Goal: Information Seeking & Learning: Get advice/opinions

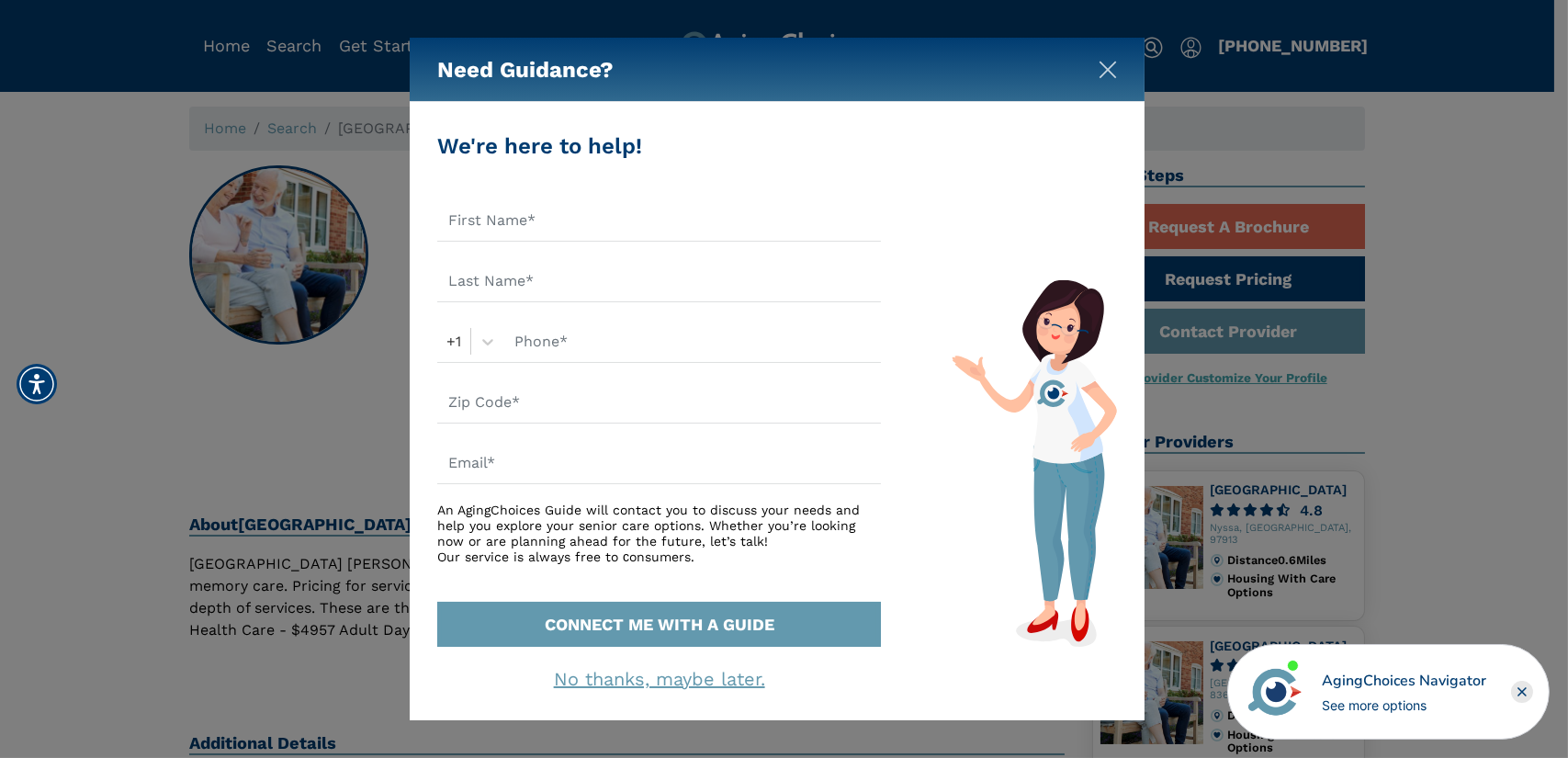
click at [1106, 68] on img "Close" at bounding box center [1107, 69] width 18 height 18
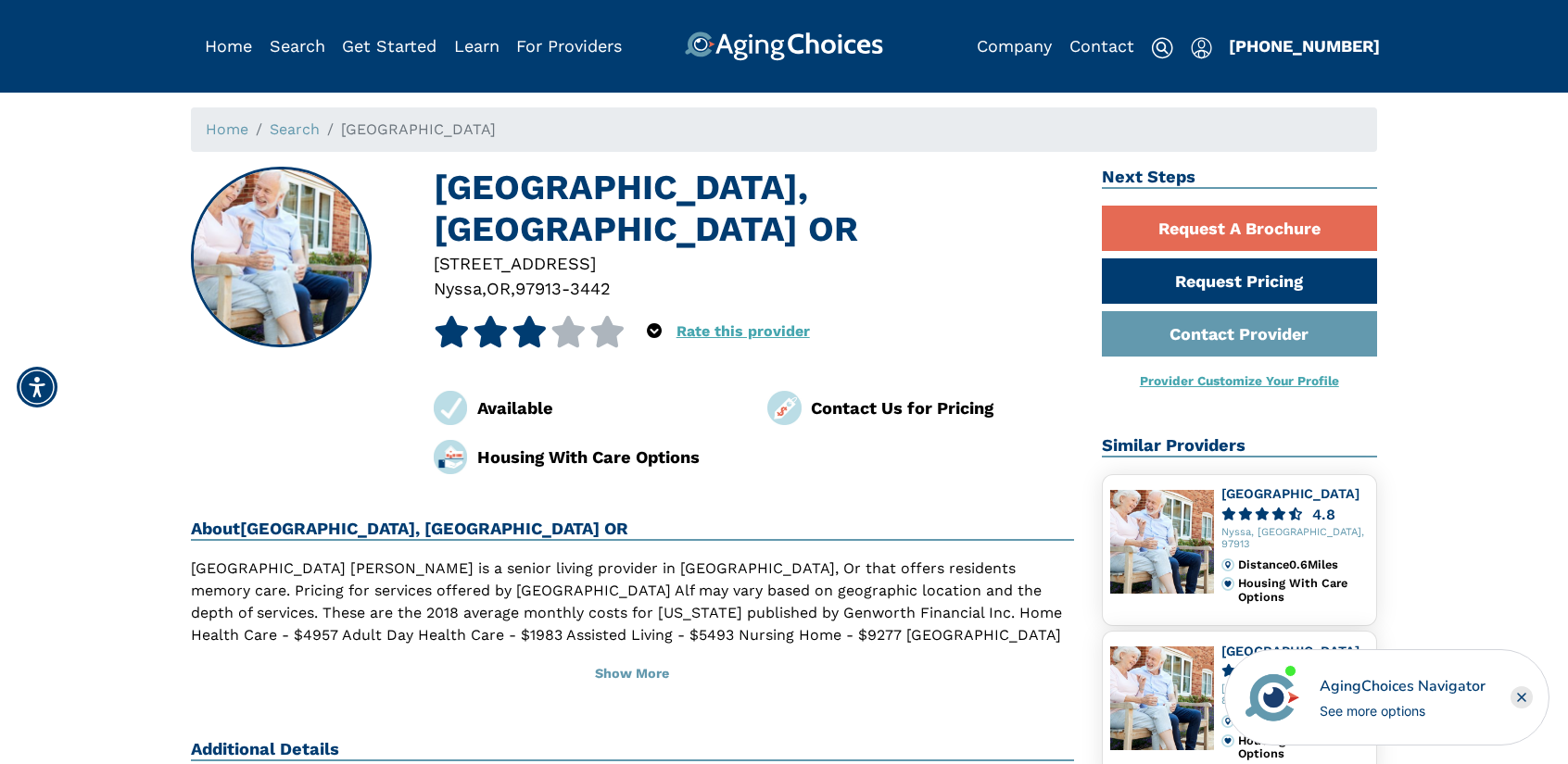
scroll to position [93, 0]
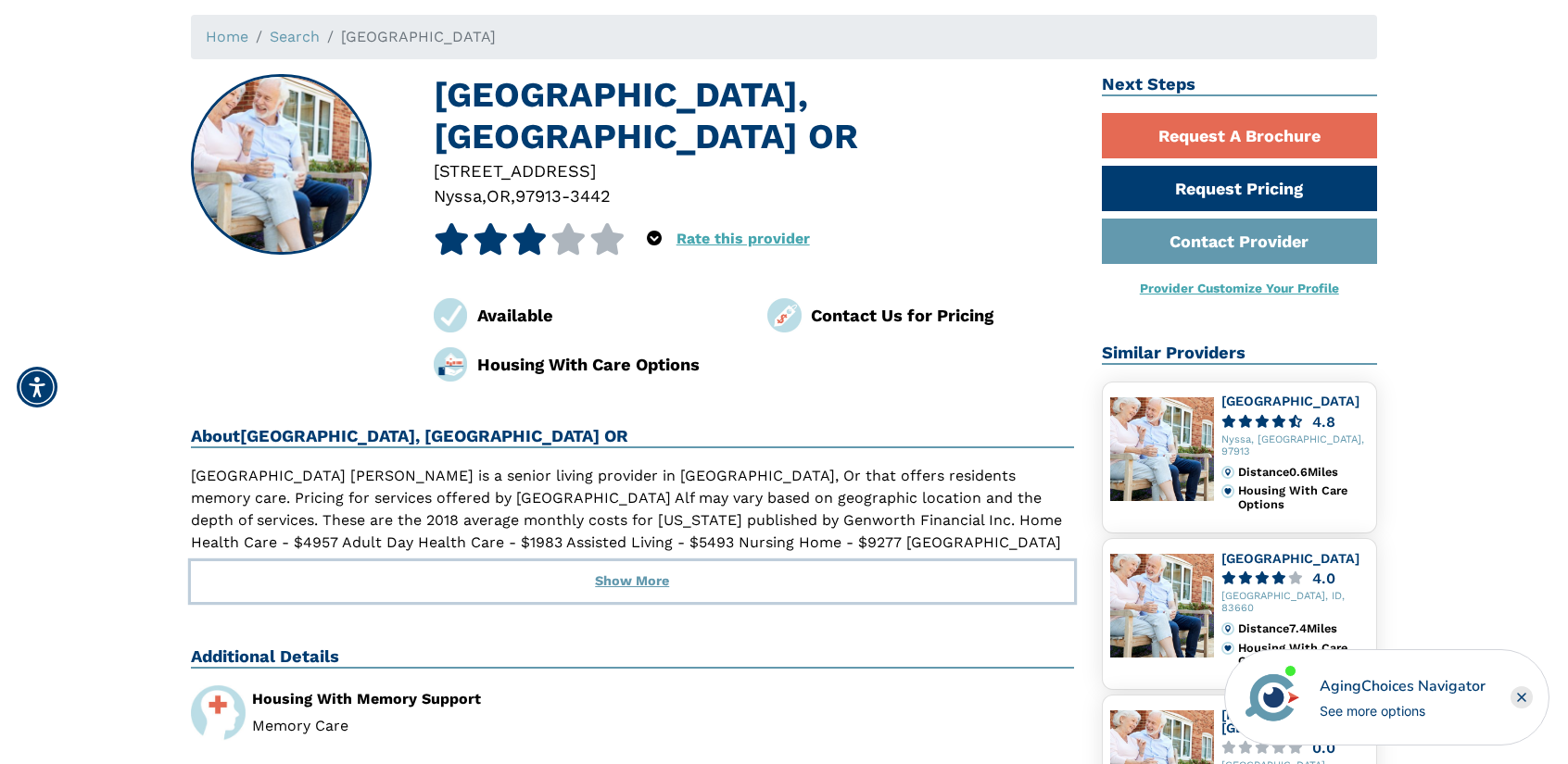
click at [619, 562] on button "Show More" at bounding box center [632, 582] width 883 height 41
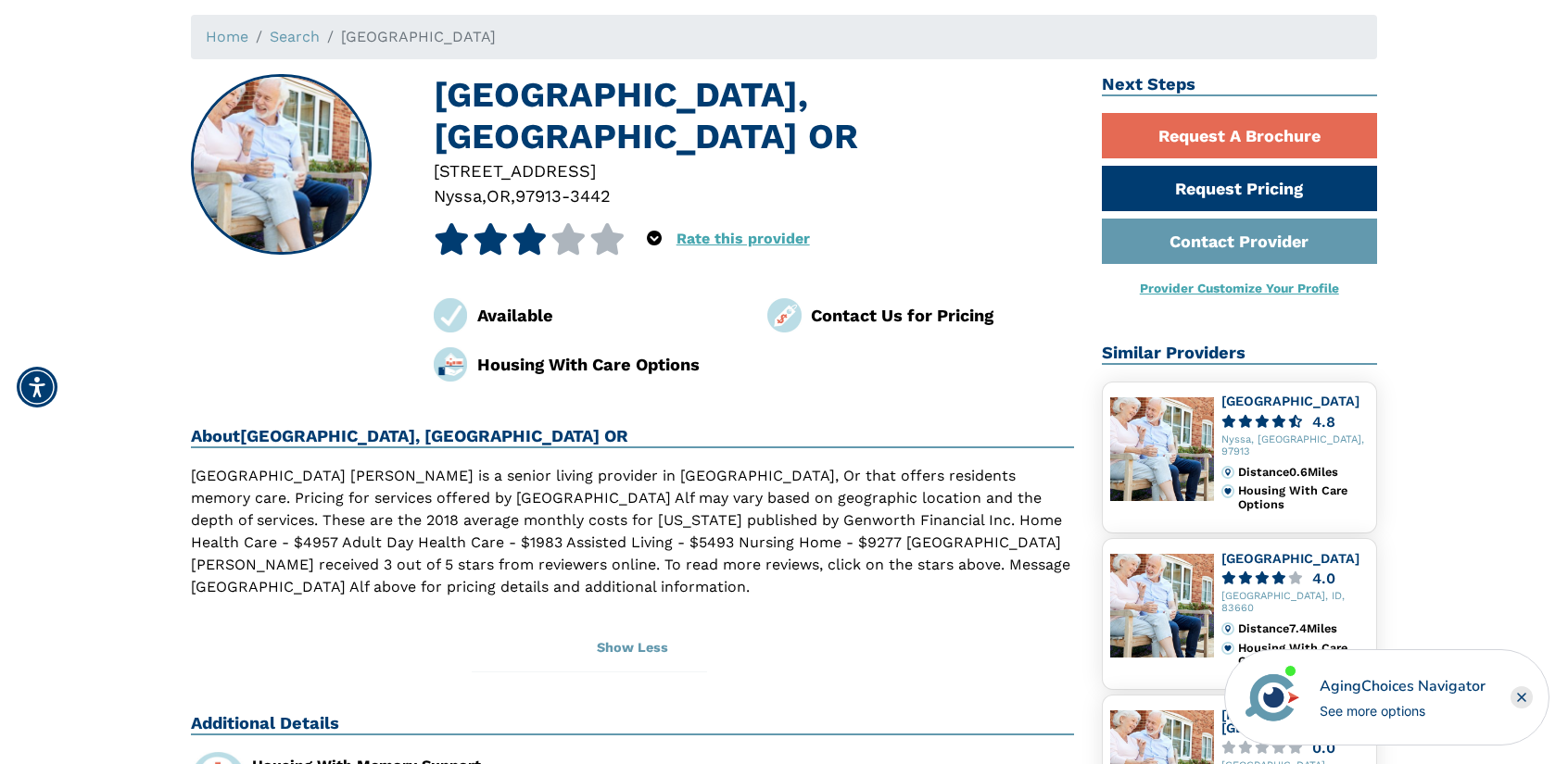
click at [506, 223] on icon at bounding box center [490, 238] width 36 height 31
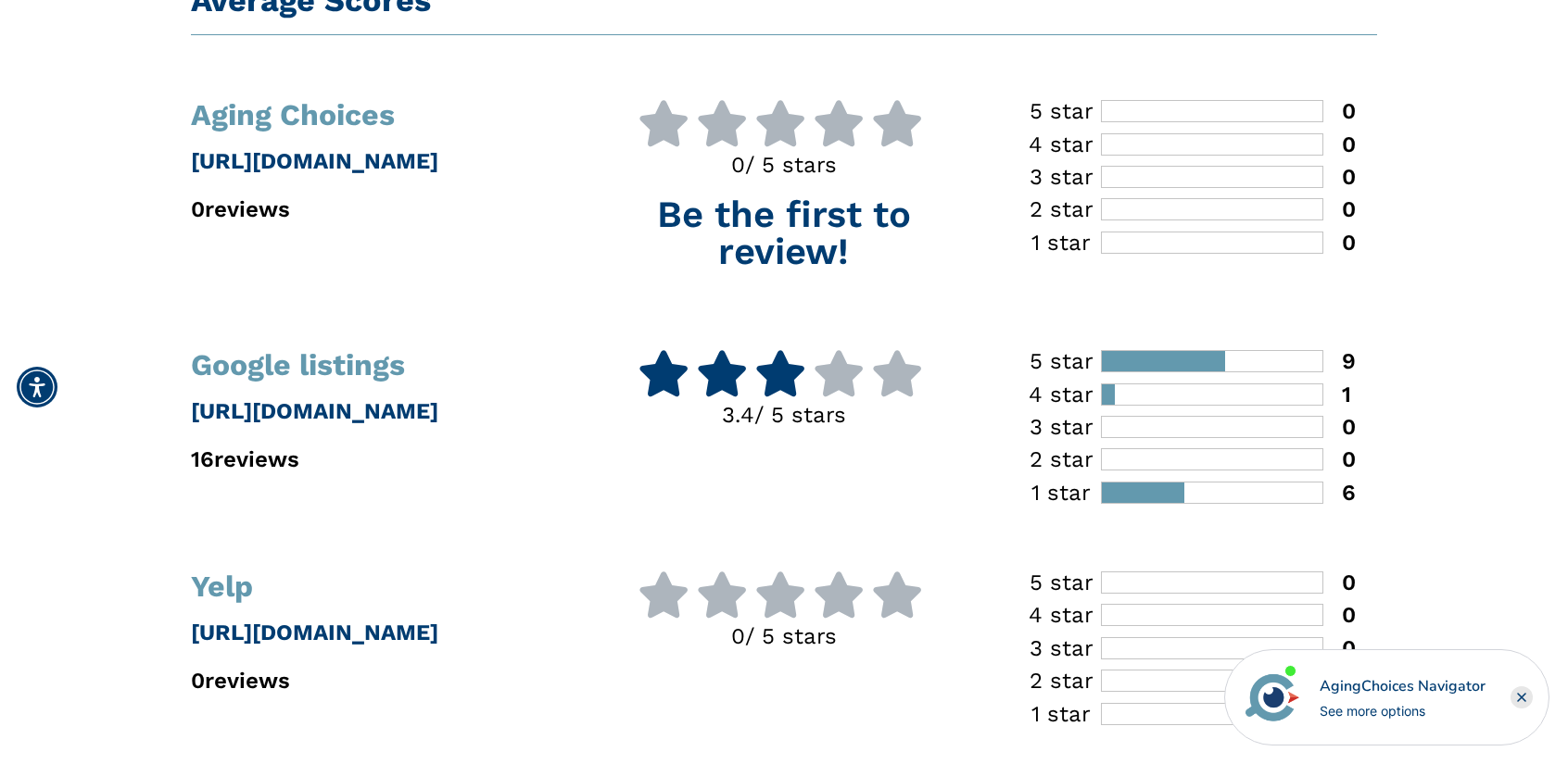
scroll to position [185, 0]
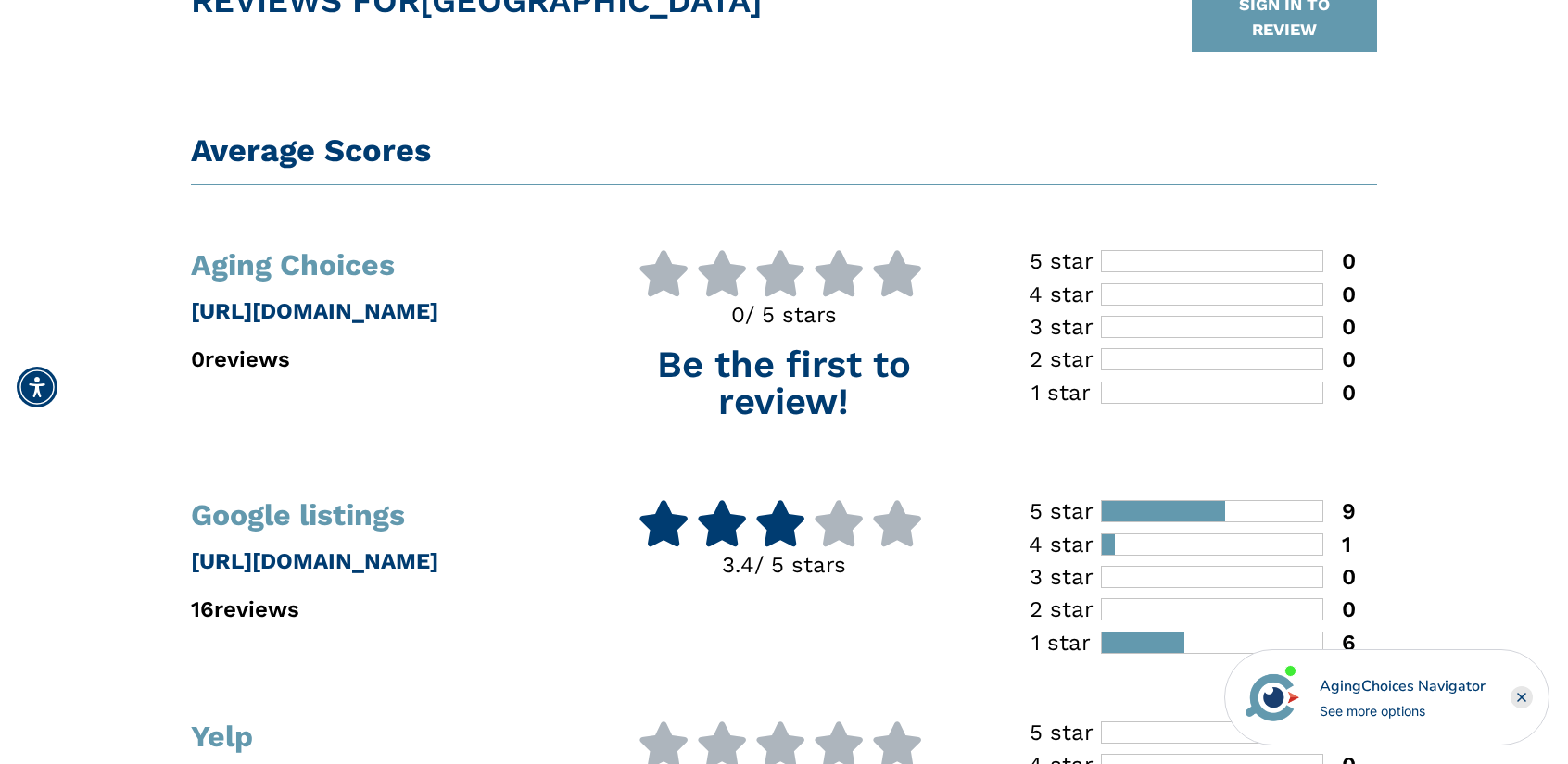
click at [735, 529] on icon at bounding box center [722, 524] width 52 height 47
click at [320, 564] on p "[URL][DOMAIN_NAME]" at bounding box center [379, 561] width 377 height 33
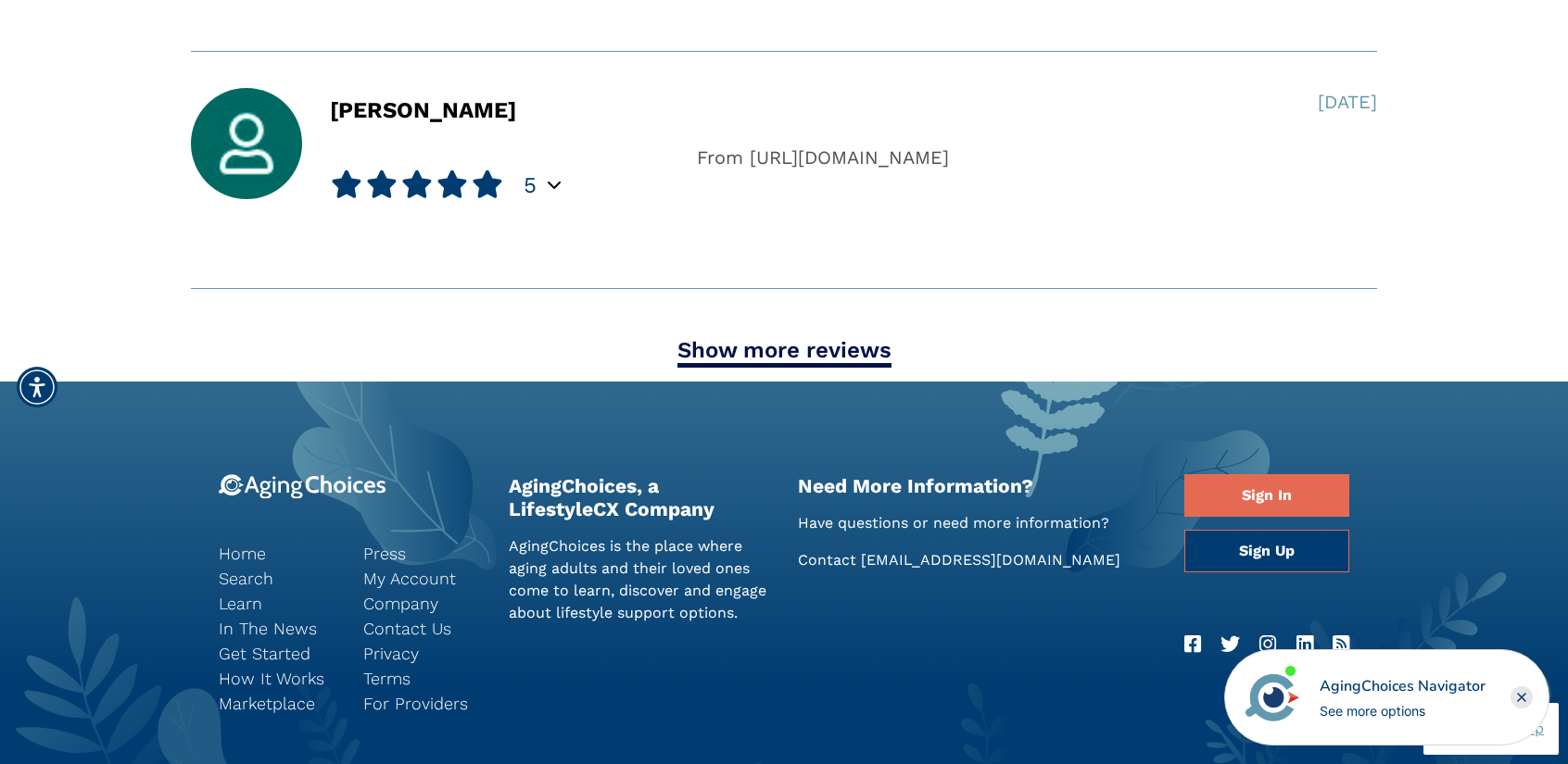
scroll to position [2317, 0]
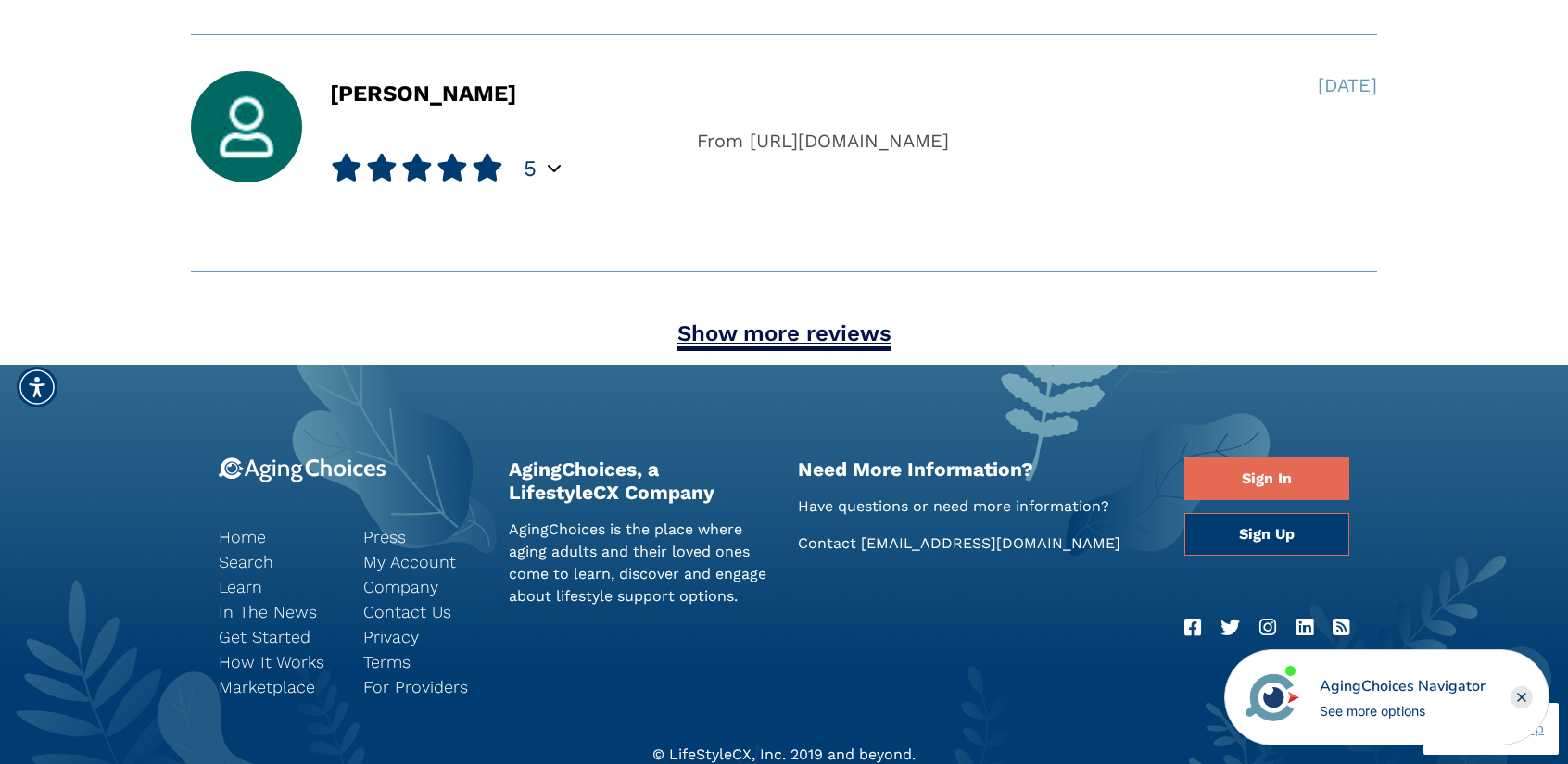
click at [813, 331] on link "Show more reviews" at bounding box center [784, 336] width 214 height 31
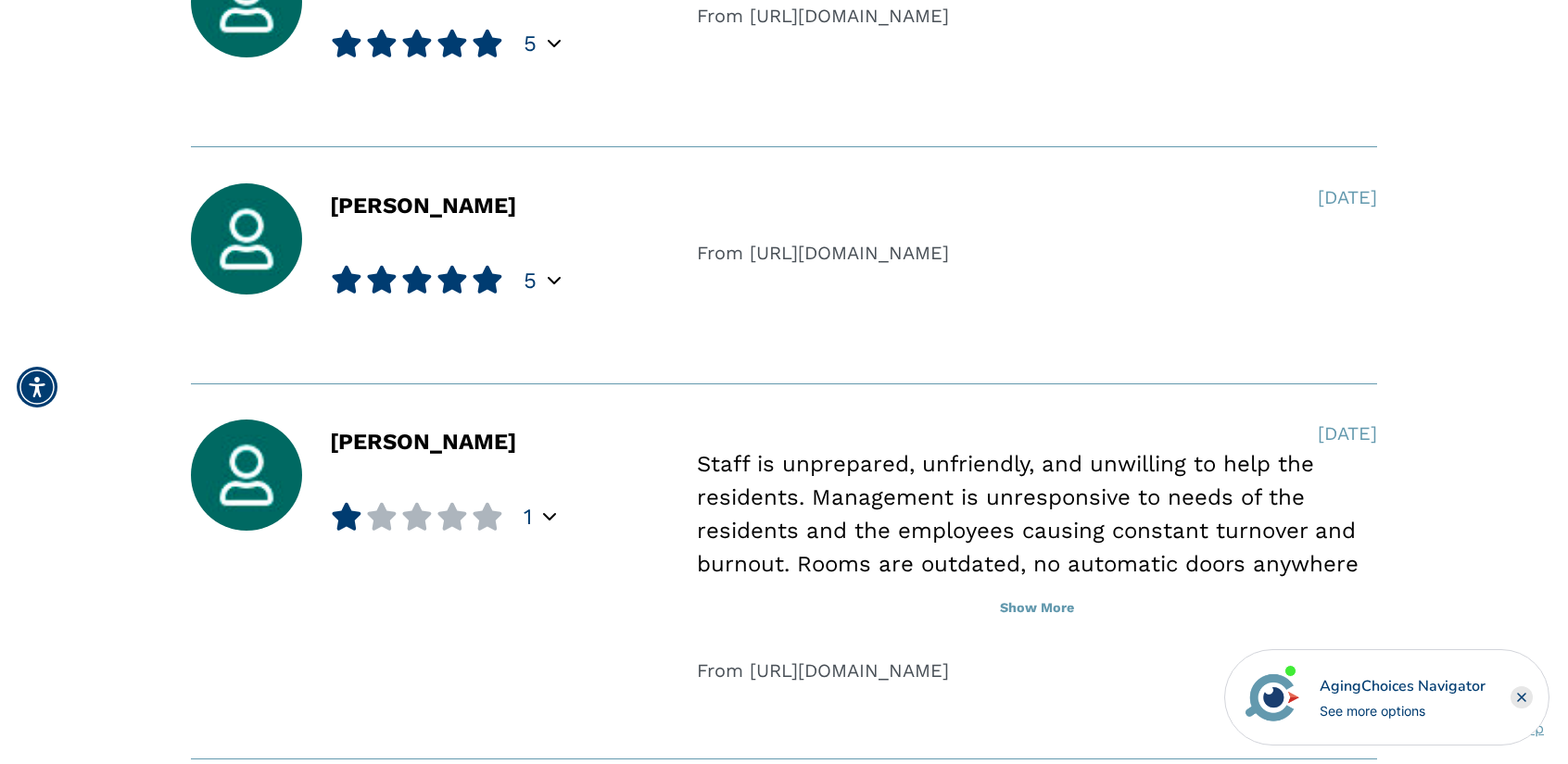
scroll to position [2687, 0]
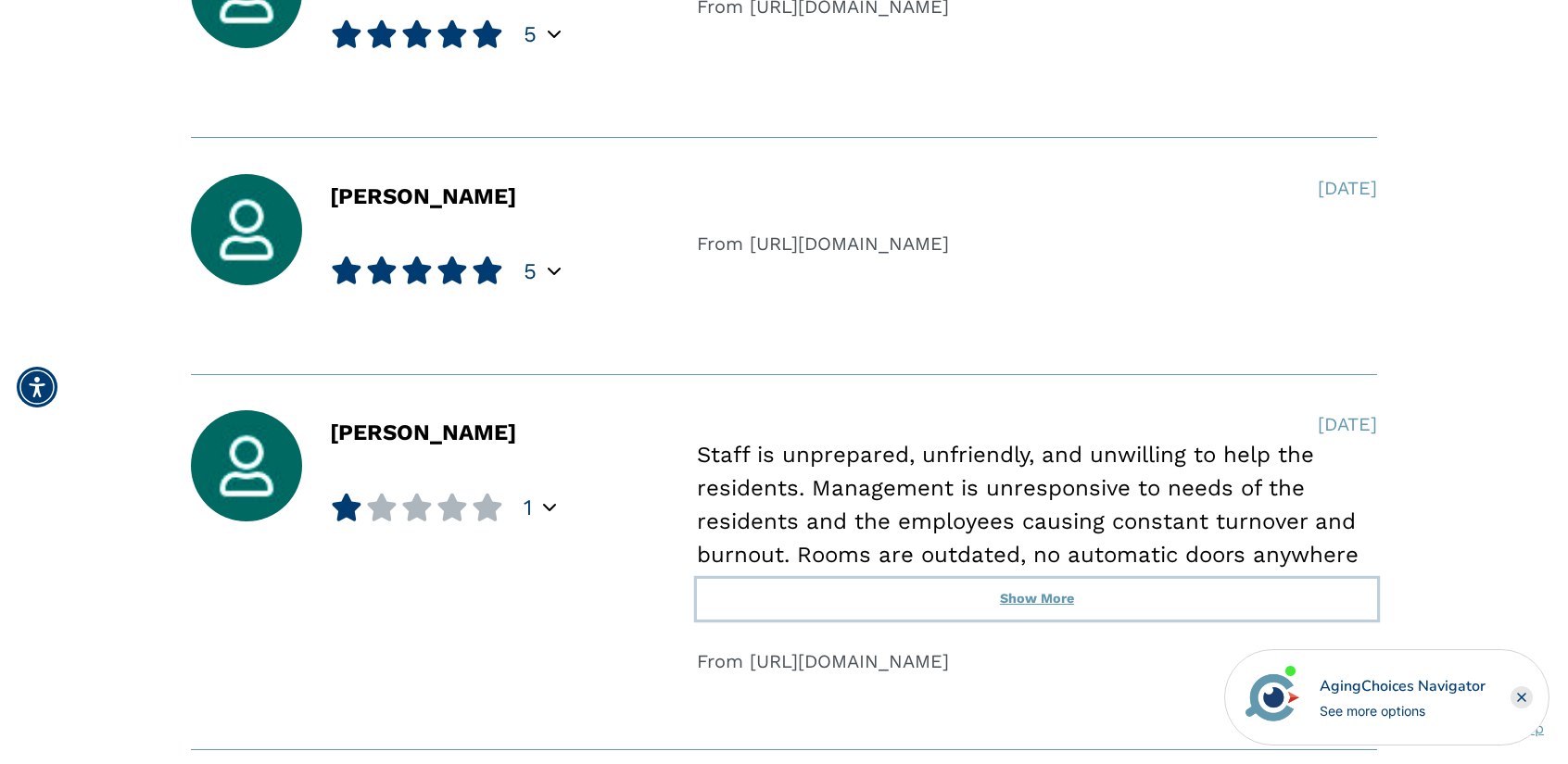
click at [1041, 590] on button "Show More" at bounding box center [1037, 599] width 680 height 41
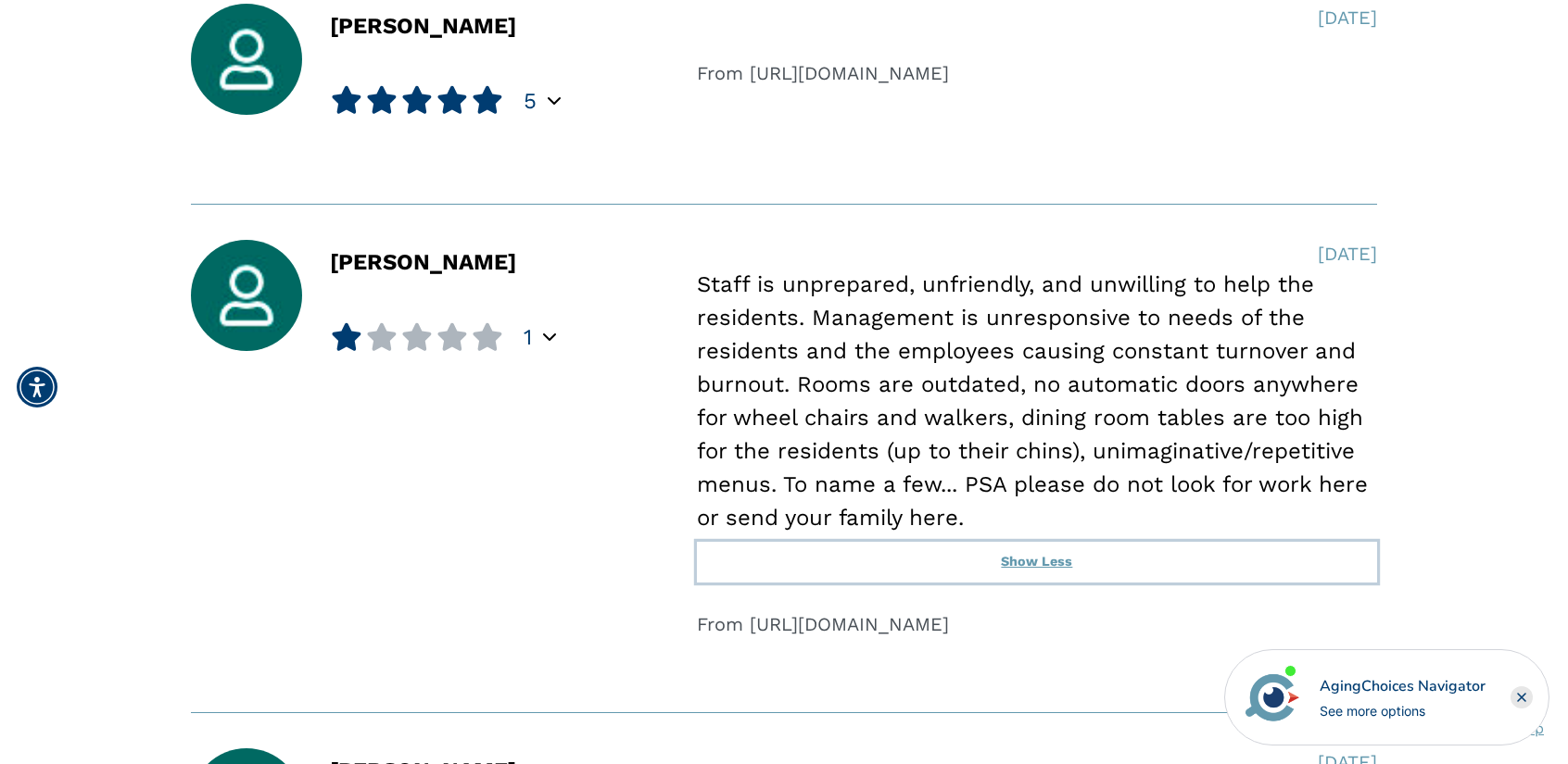
scroll to position [2873, 0]
